Goal: Task Accomplishment & Management: Use online tool/utility

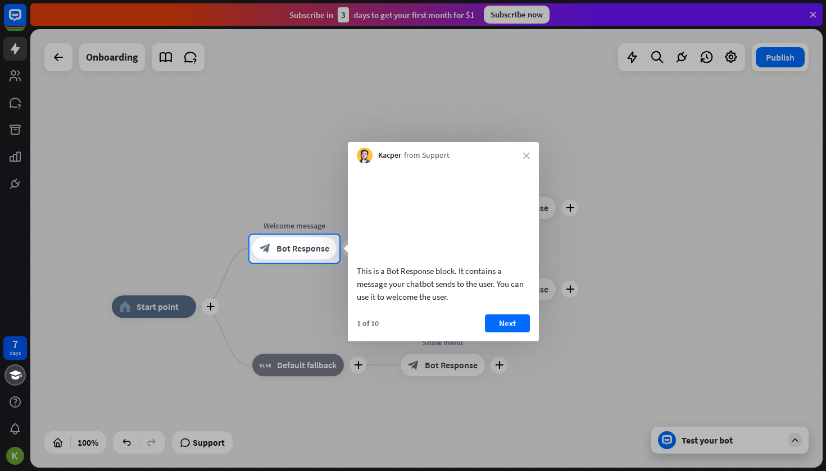
click at [184, 270] on div at bounding box center [413, 367] width 826 height 209
click at [525, 153] on icon "close" at bounding box center [526, 155] width 7 height 7
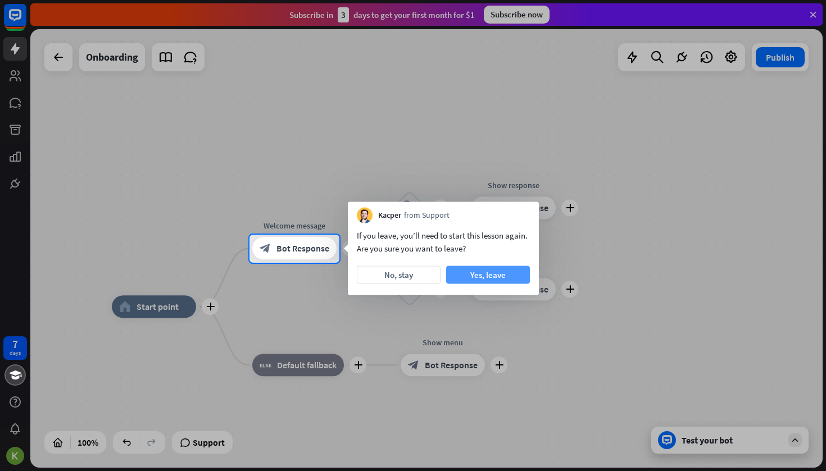
click at [480, 277] on button "Yes, leave" at bounding box center [488, 275] width 84 height 18
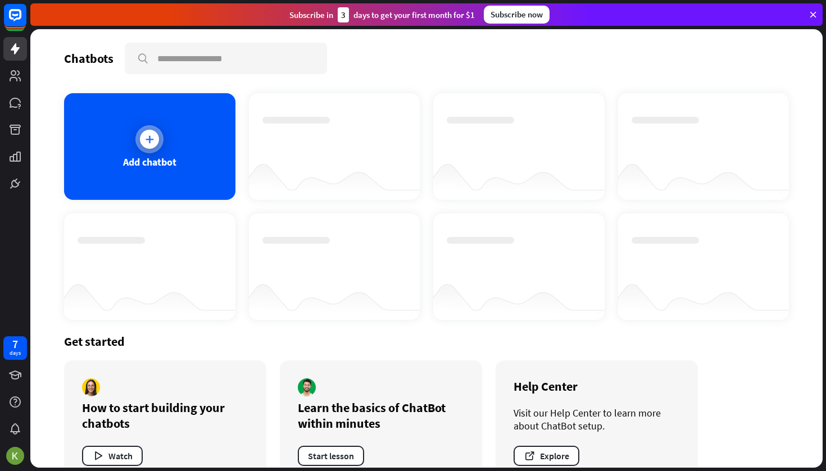
click at [157, 125] on div "Add chatbot" at bounding box center [149, 146] width 171 height 107
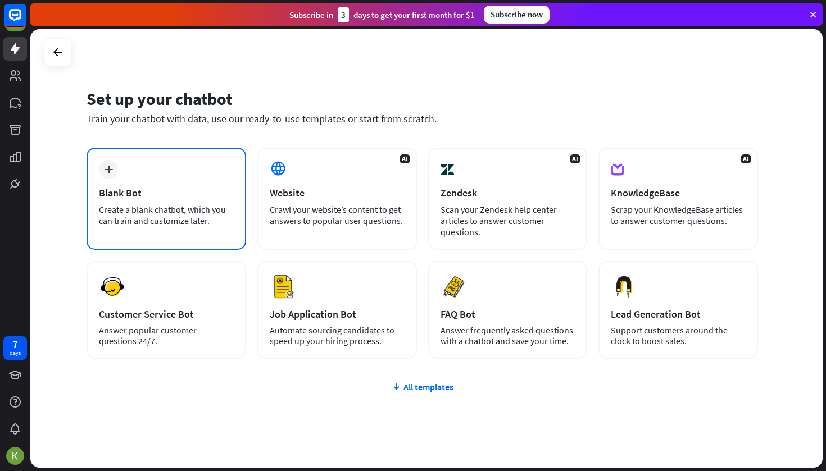
click at [153, 180] on div "plus Blank Bot Create a blank chatbot, which you can train and customize later." at bounding box center [167, 199] width 160 height 102
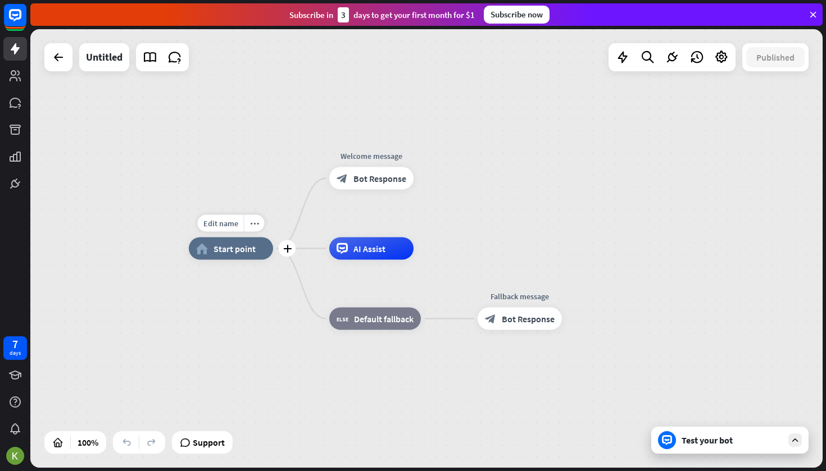
click at [236, 243] on span "Start point" at bounding box center [235, 248] width 42 height 11
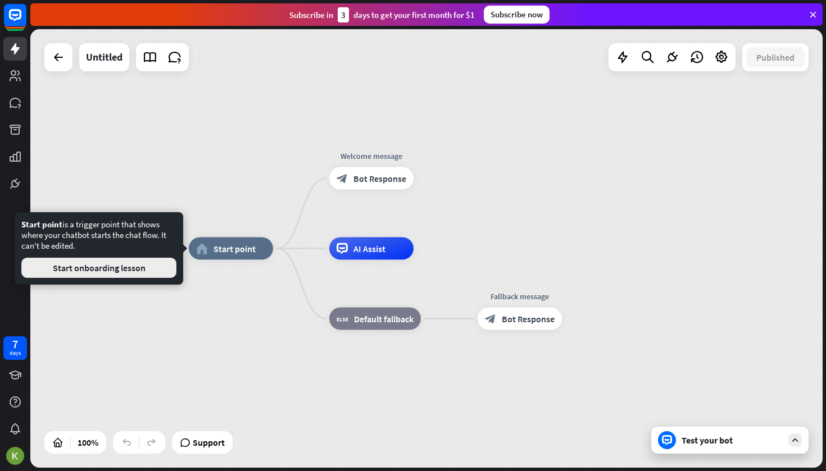
click at [146, 267] on button "Start onboarding lesson" at bounding box center [98, 268] width 155 height 20
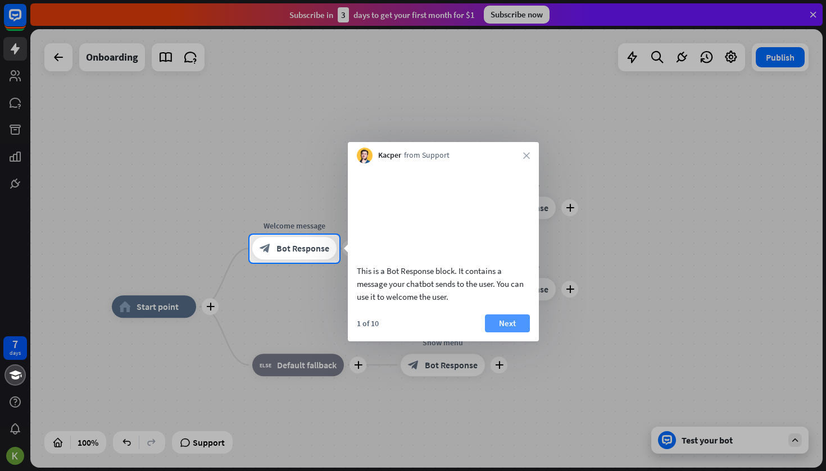
click at [501, 333] on button "Next" at bounding box center [507, 324] width 45 height 18
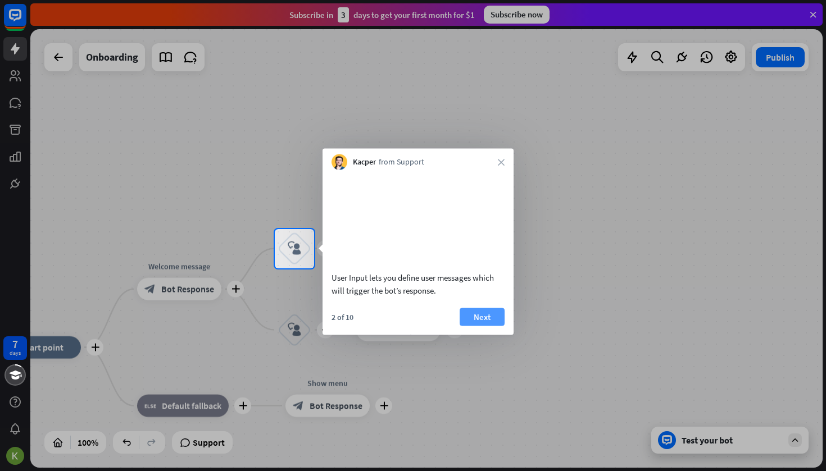
click at [487, 326] on button "Next" at bounding box center [482, 317] width 45 height 18
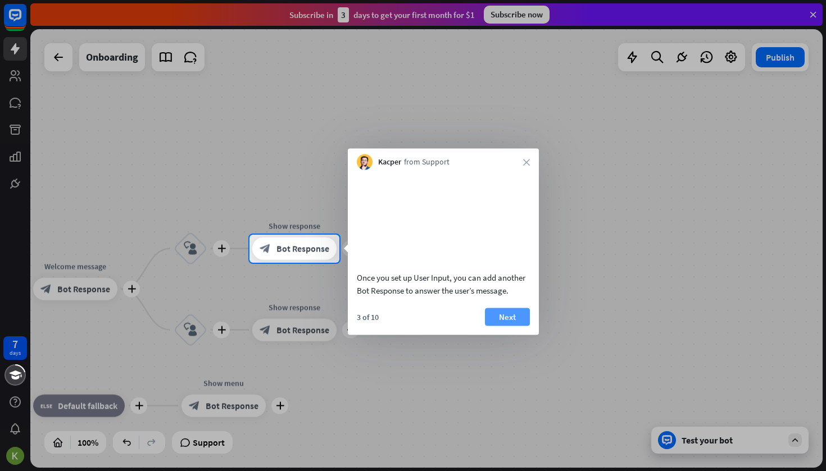
click at [514, 326] on button "Next" at bounding box center [507, 317] width 45 height 18
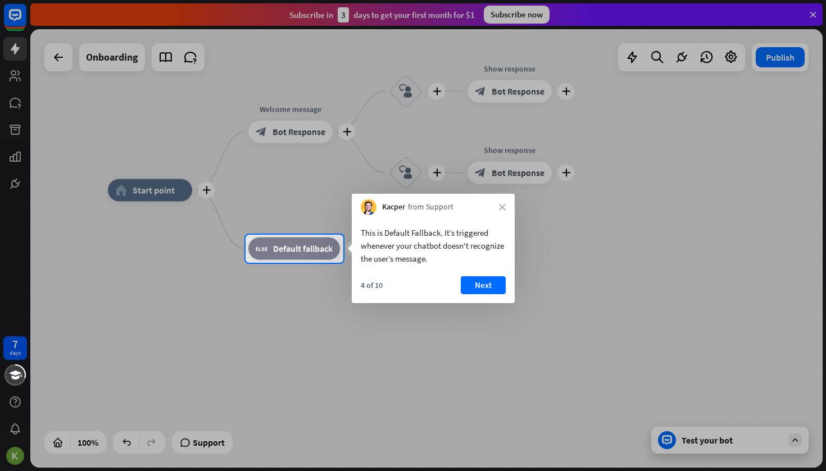
click at [499, 275] on div "This is Default Fallback. It’s triggered whenever your chatbot doesn't recogniz…" at bounding box center [433, 259] width 163 height 88
click at [491, 283] on button "Next" at bounding box center [483, 285] width 45 height 18
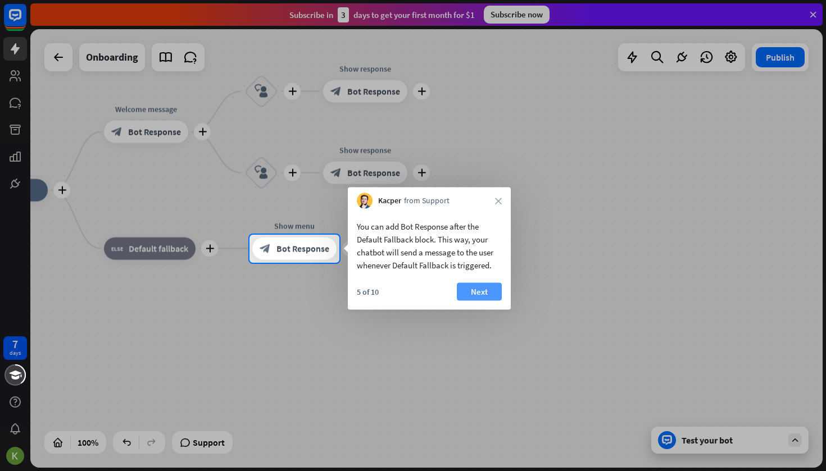
click at [492, 295] on button "Next" at bounding box center [479, 292] width 45 height 18
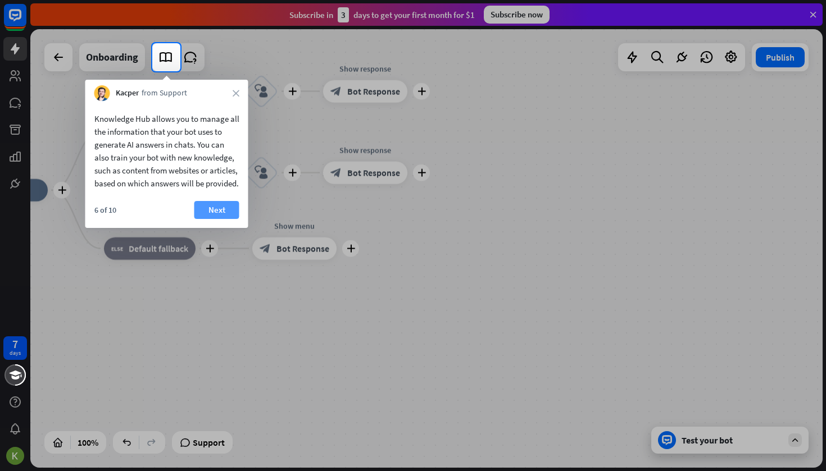
click at [227, 219] on button "Next" at bounding box center [216, 210] width 45 height 18
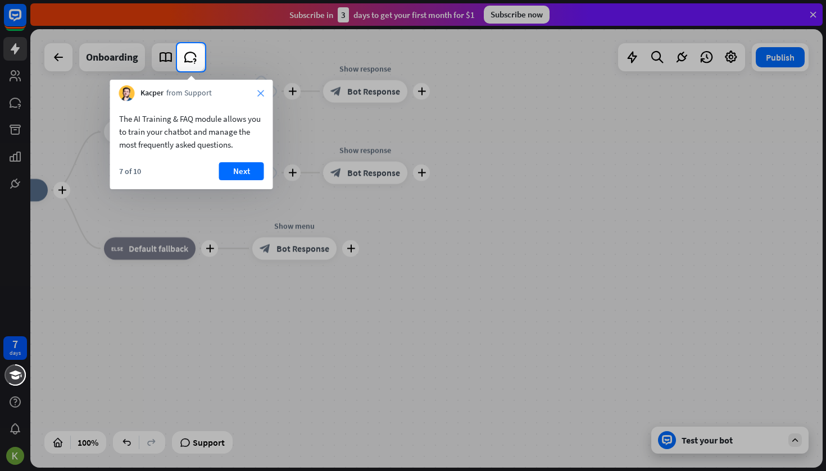
click at [263, 94] on icon "close" at bounding box center [260, 93] width 7 height 7
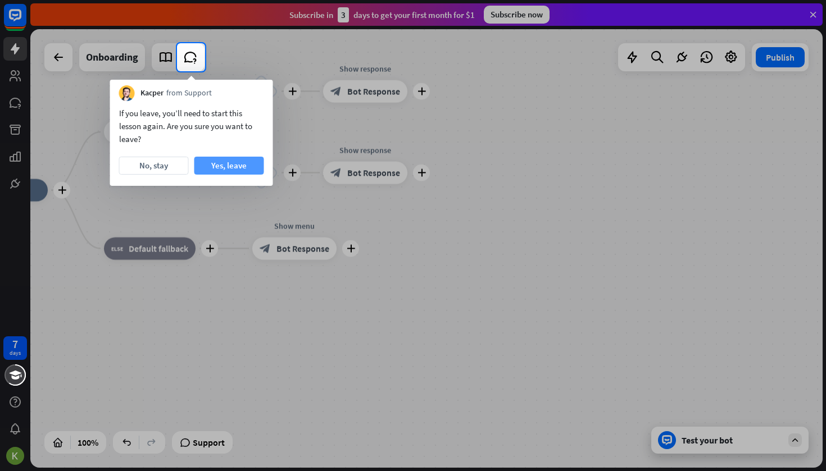
click at [247, 164] on button "Yes, leave" at bounding box center [229, 166] width 70 height 18
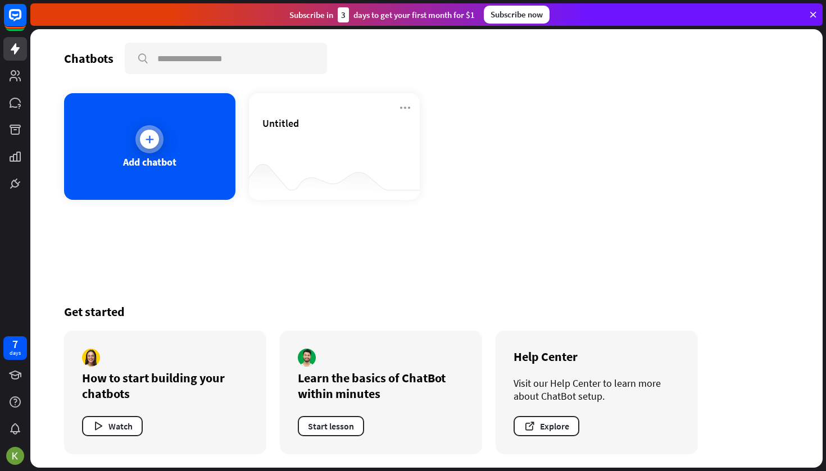
click at [183, 157] on div "Add chatbot" at bounding box center [149, 146] width 171 height 107
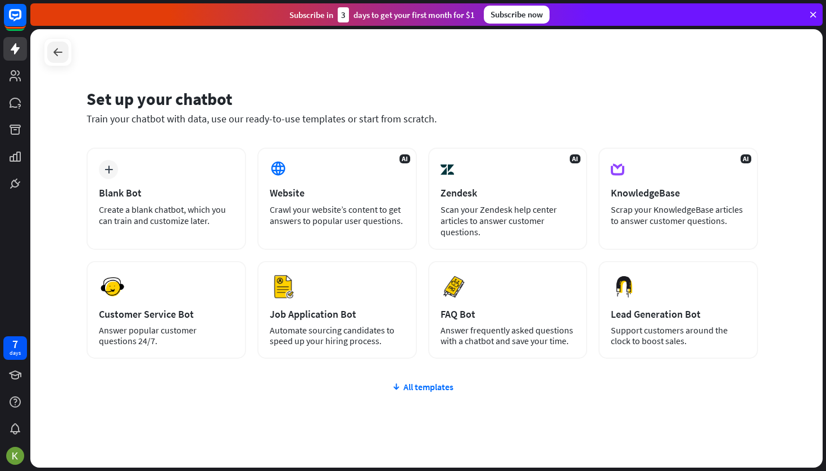
click at [49, 50] on div at bounding box center [57, 52] width 21 height 21
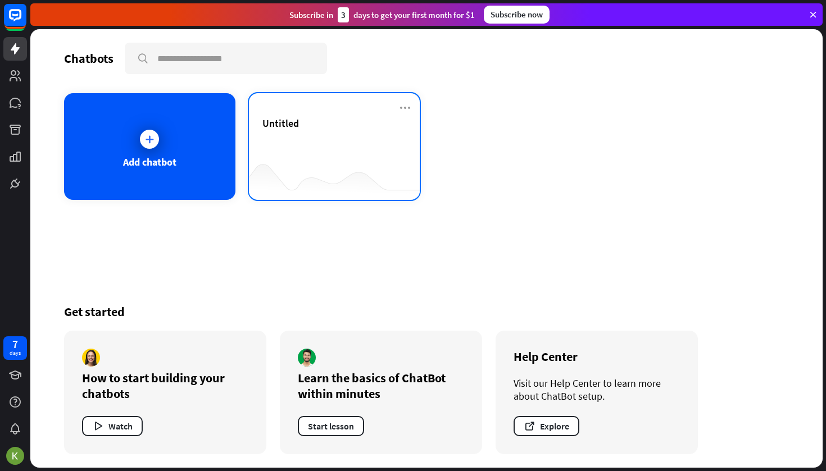
click at [299, 148] on div "Untitled" at bounding box center [334, 136] width 144 height 39
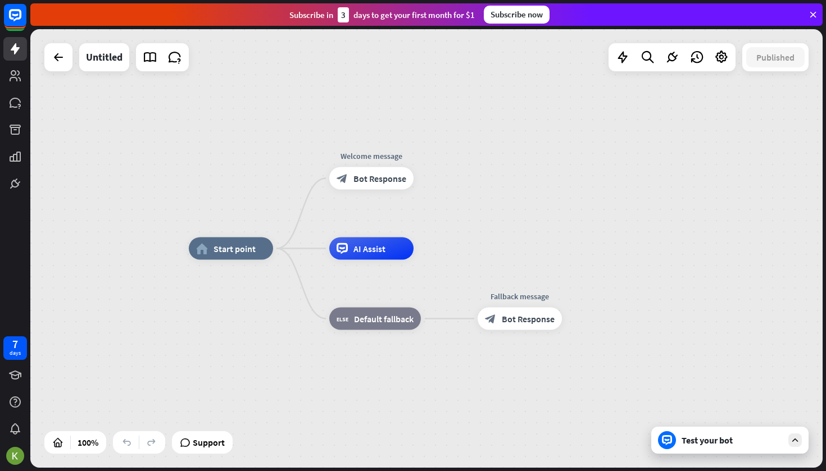
click at [687, 448] on div "Test your bot" at bounding box center [729, 440] width 157 height 27
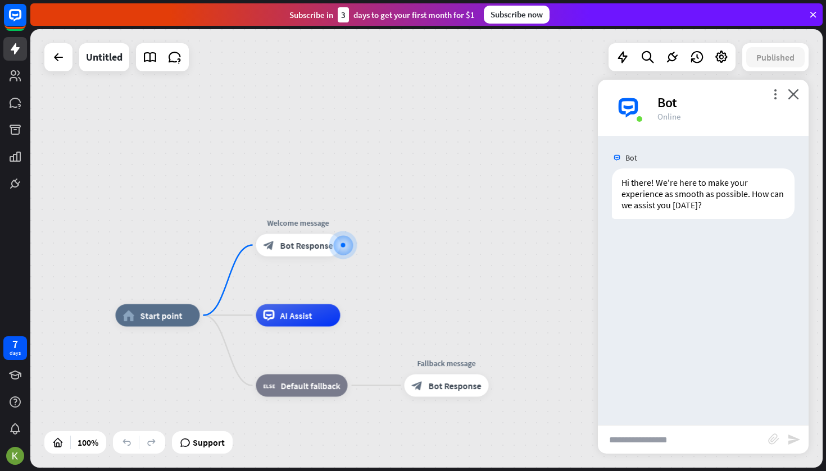
click at [655, 440] on input "text" at bounding box center [683, 440] width 170 height 28
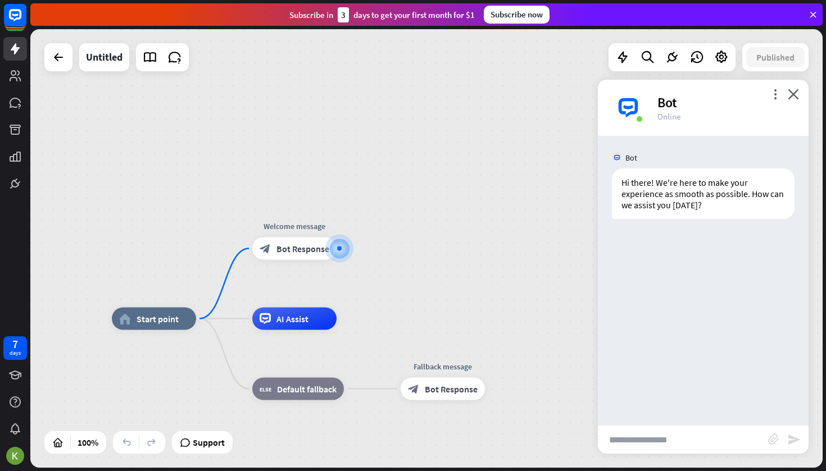
type input "*"
paste input "**********"
type input "**********"
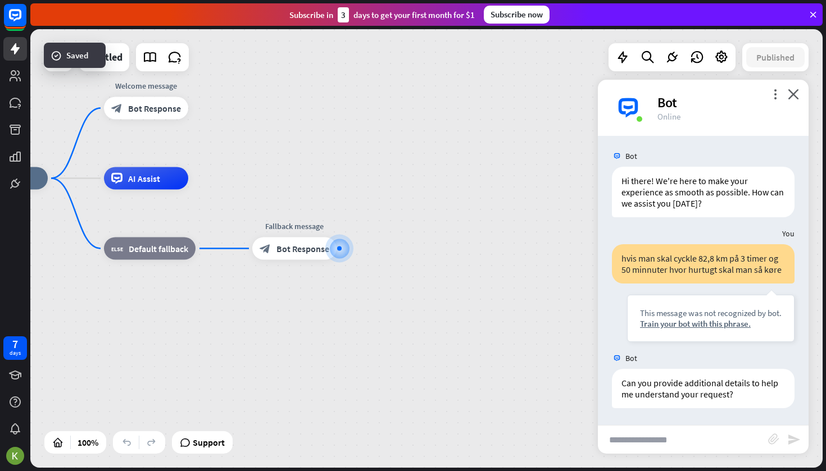
scroll to position [2, 0]
click at [674, 437] on input "text" at bounding box center [683, 440] width 170 height 28
